Goal: Transaction & Acquisition: Download file/media

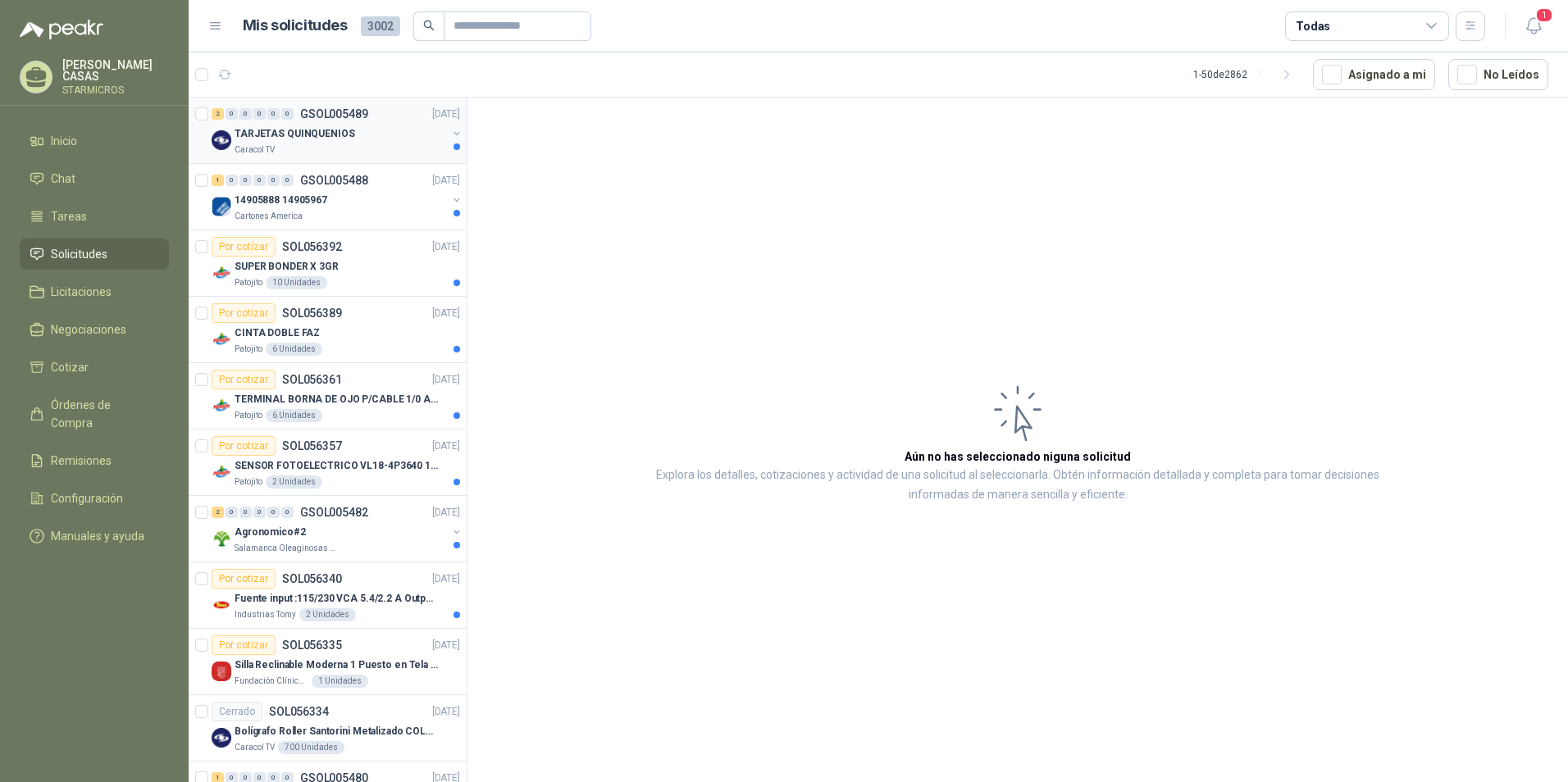
click at [301, 144] on div "Caracol TV" at bounding box center [341, 150] width 213 height 13
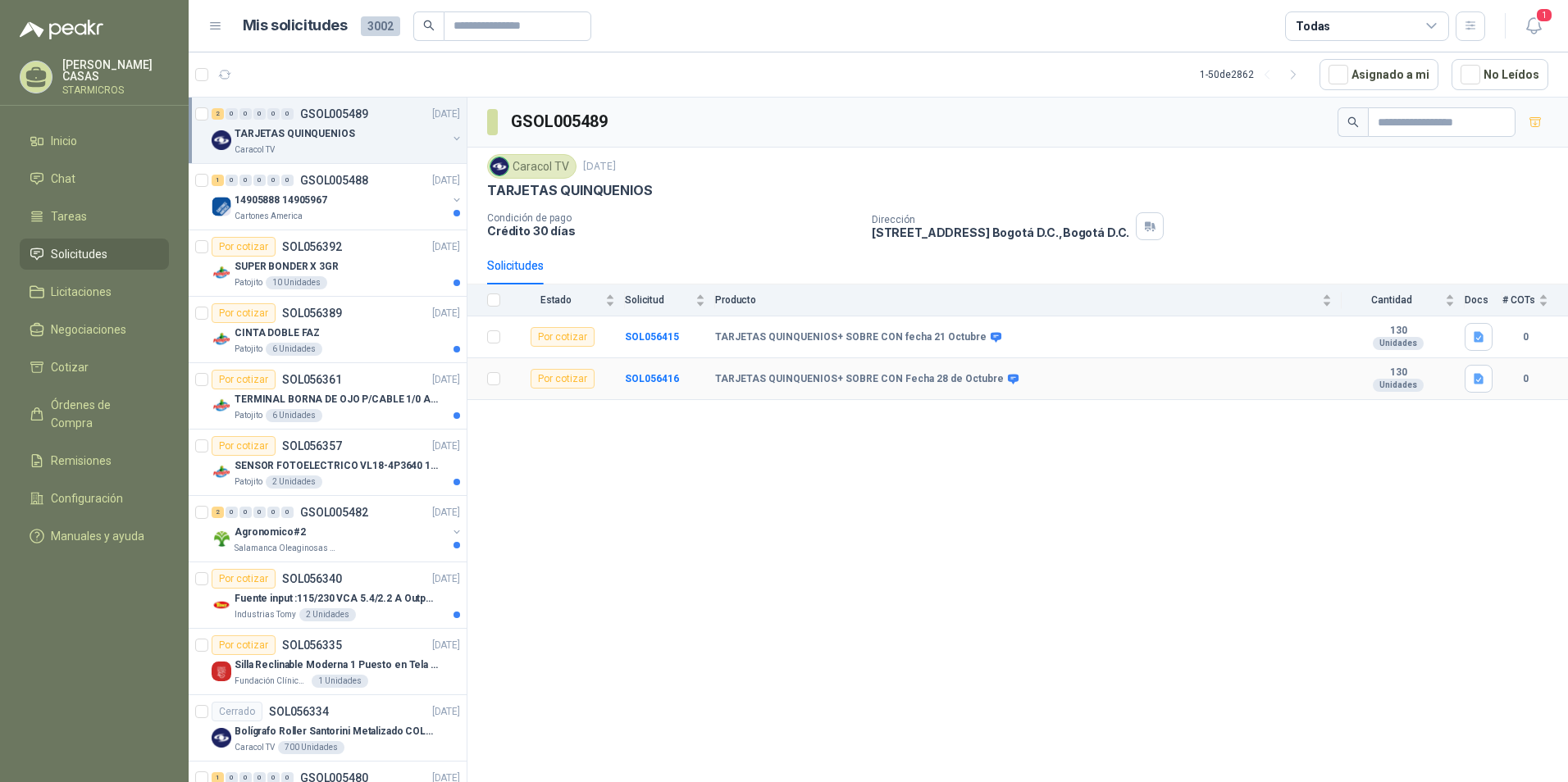
click at [1008, 380] on icon at bounding box center [1013, 379] width 11 height 10
click at [1008, 374] on icon at bounding box center [1013, 379] width 11 height 10
click at [931, 376] on b "TARJETAS QUINQUENIOS+ SOBRE CON Fecha 28 de Octubre" at bounding box center [860, 379] width 289 height 13
click at [633, 378] on b "SOL056416" at bounding box center [652, 379] width 54 height 12
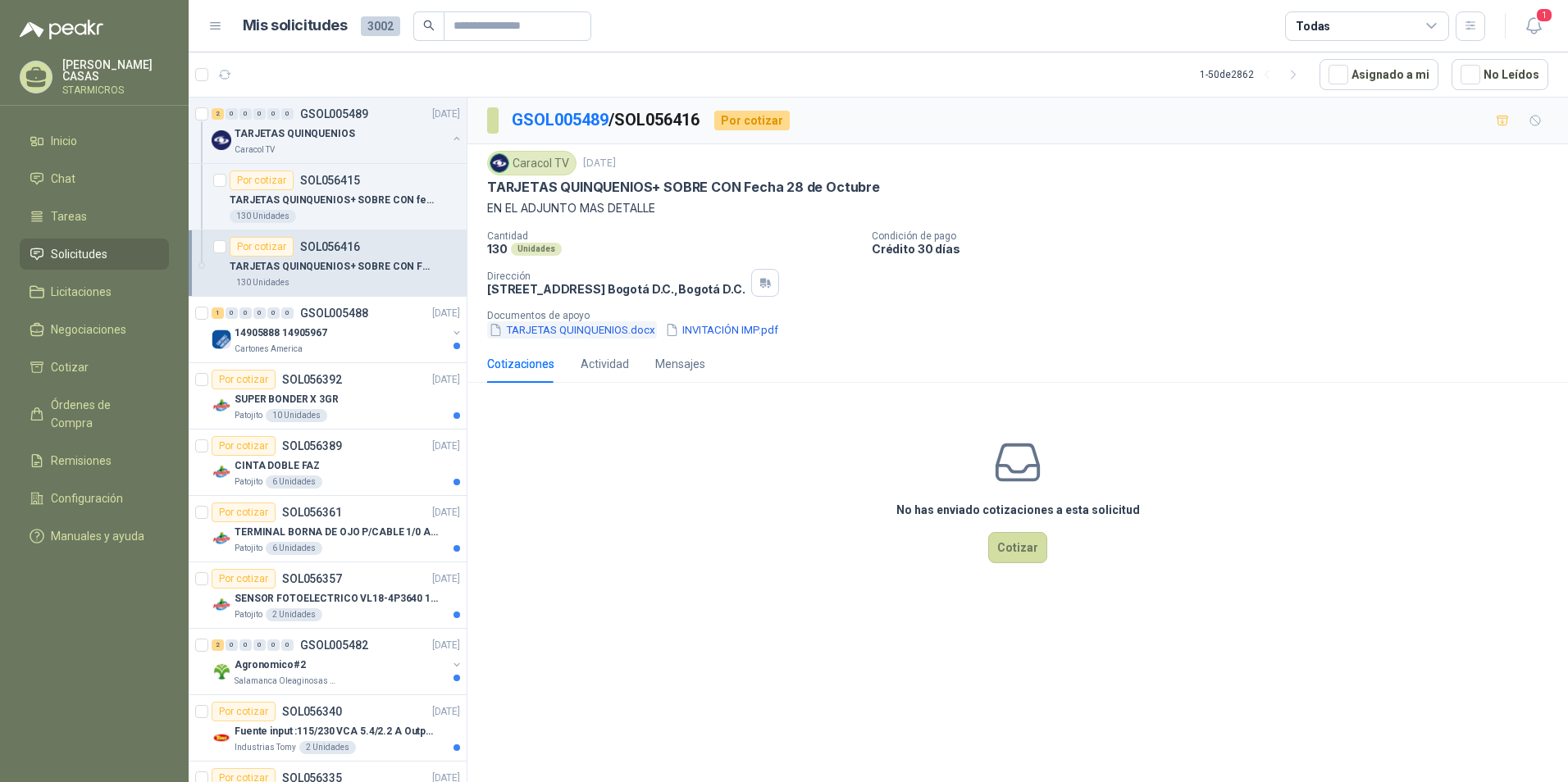
click at [600, 329] on button "TARJETAS QUINQUENIOS.docx" at bounding box center [572, 330] width 169 height 17
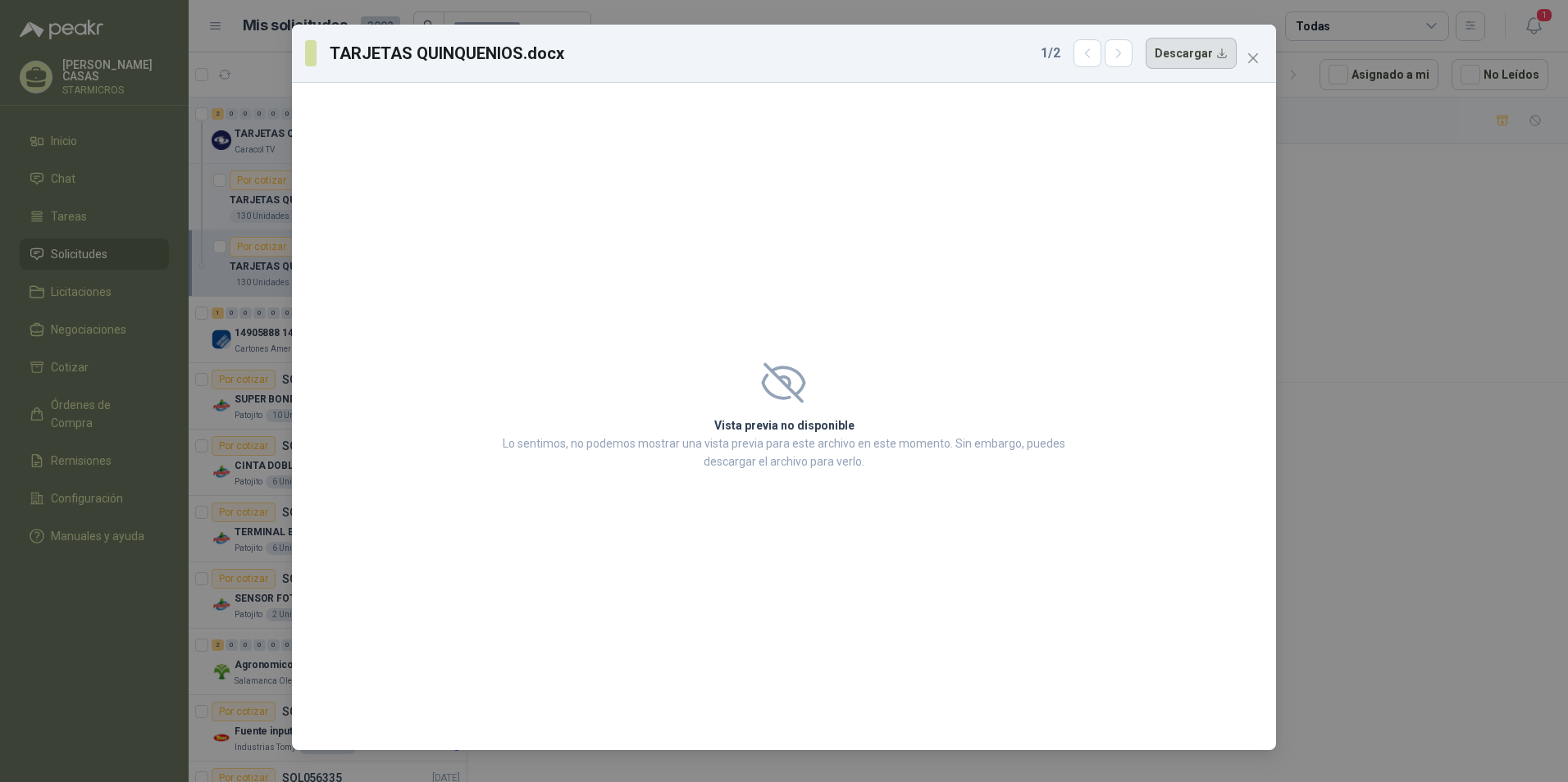
click at [1224, 56] on button "Descargar" at bounding box center [1192, 53] width 91 height 32
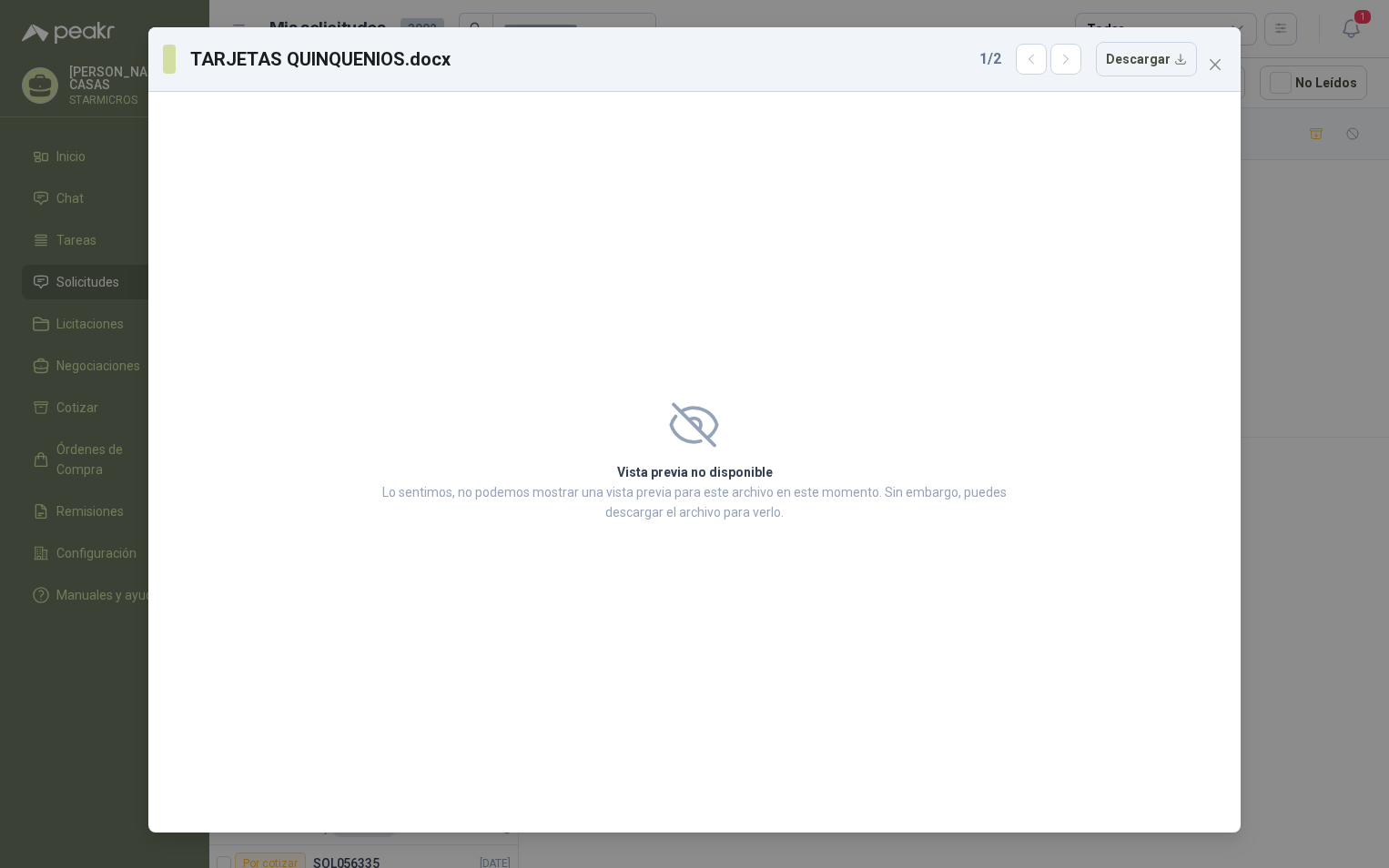
click at [1199, 65] on div "TARJETAS QUINQUENIOS.docx 1 / 2 Descargar" at bounding box center [695, 59] width 1064 height 35
click at [1210, 63] on icon "close" at bounding box center [1216, 65] width 15 height 15
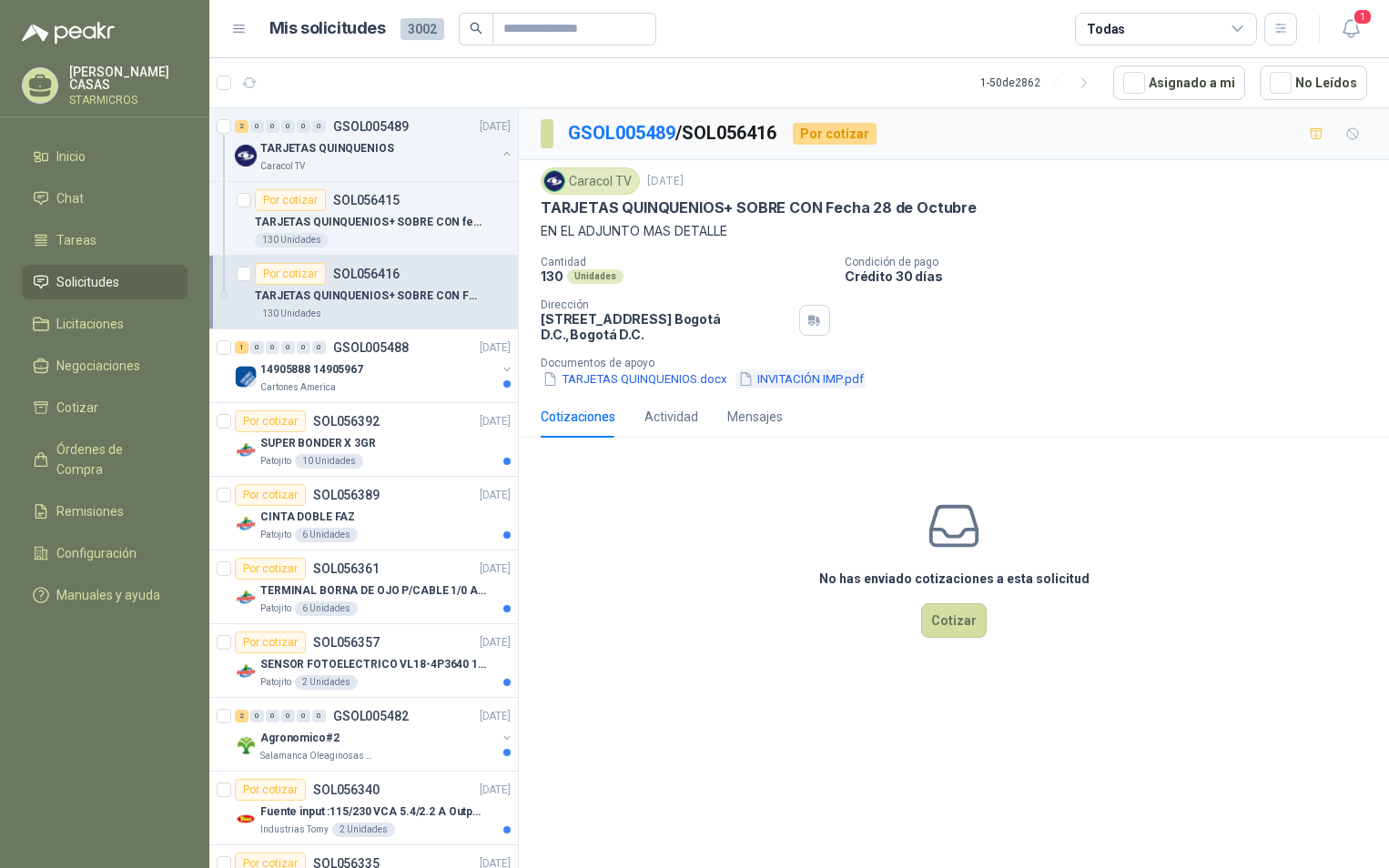
click at [783, 385] on button "INVITACIÓN IMP.pdf" at bounding box center [801, 379] width 129 height 19
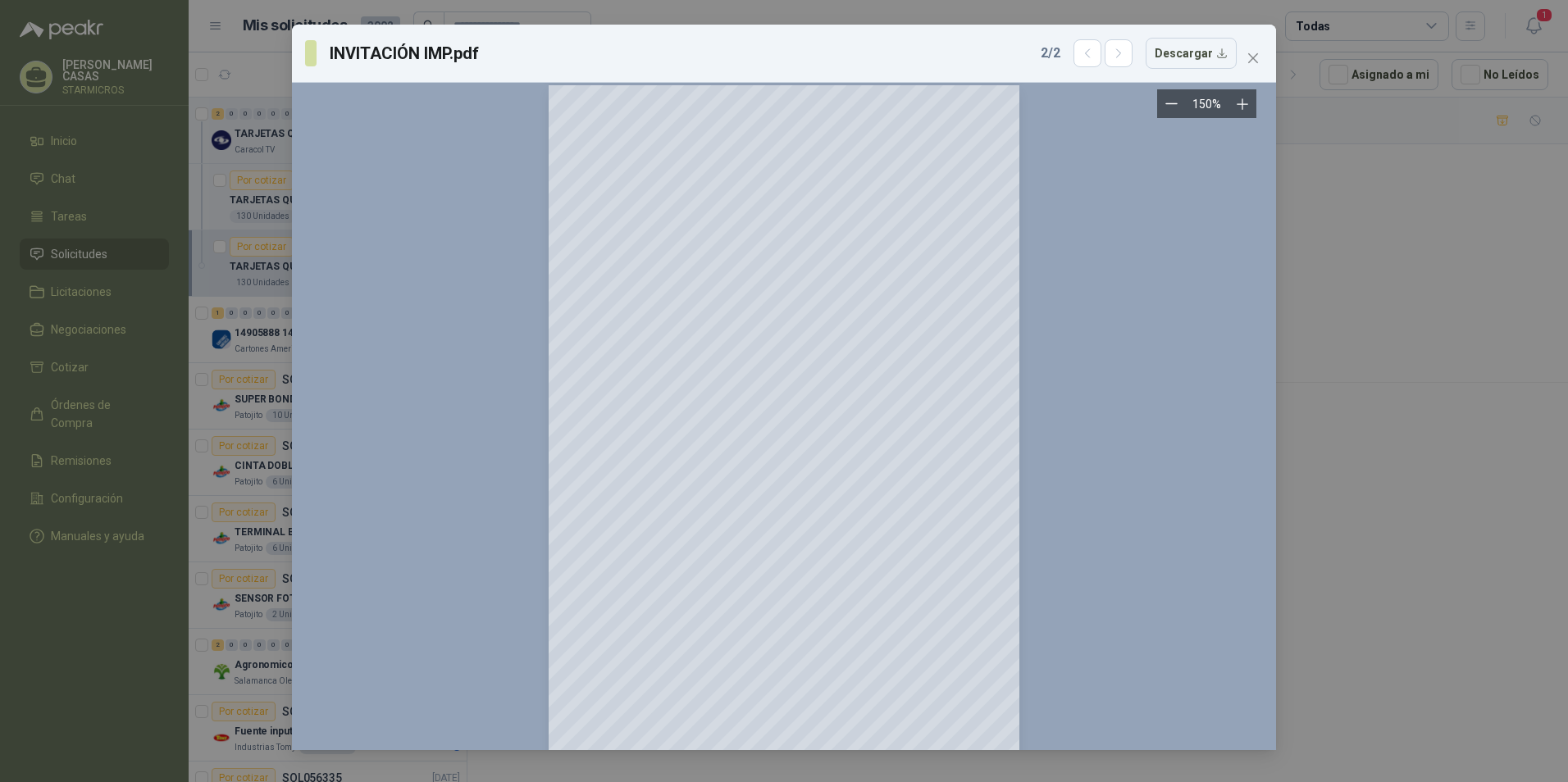
scroll to position [800, 0]
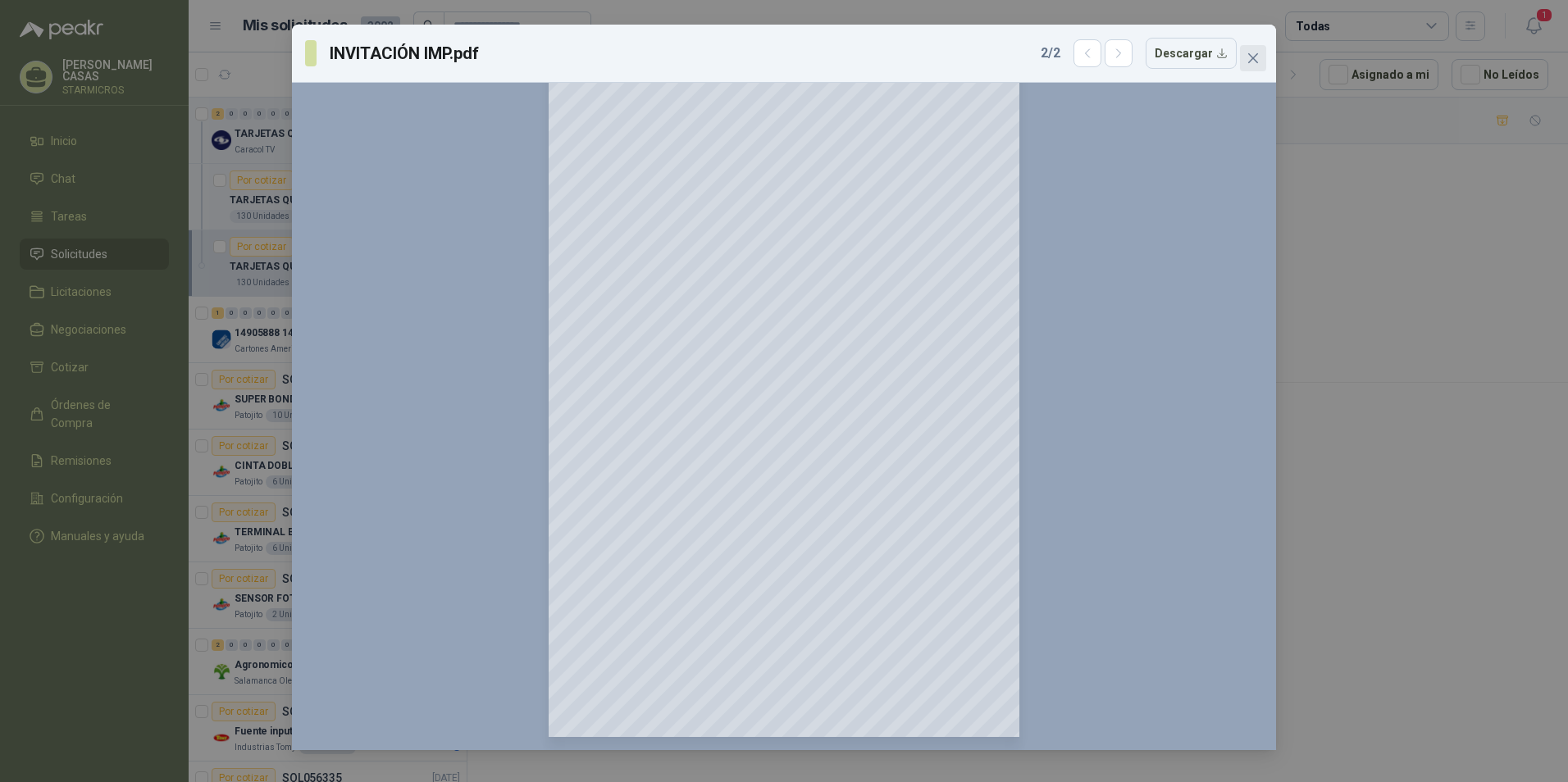
click at [1256, 46] on button "Close" at bounding box center [1253, 58] width 27 height 27
